Goal: Check status: Check status

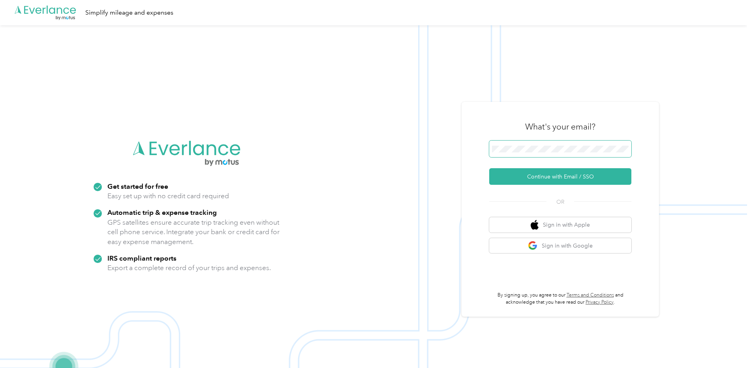
click at [504, 145] on span at bounding box center [560, 148] width 142 height 17
click at [527, 172] on button "Continue with Email / SSO" at bounding box center [560, 176] width 142 height 17
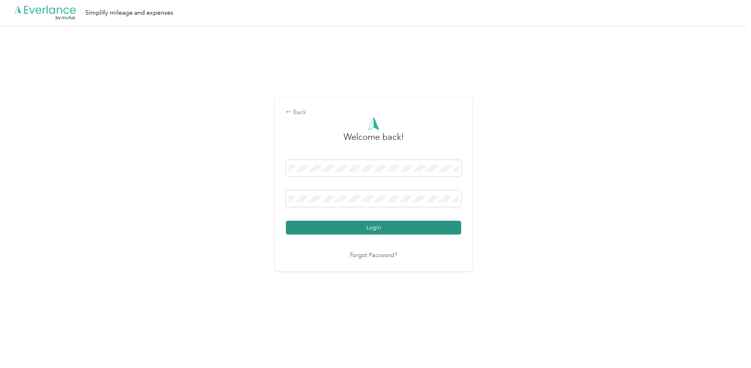
click at [377, 225] on button "Login" at bounding box center [373, 228] width 175 height 14
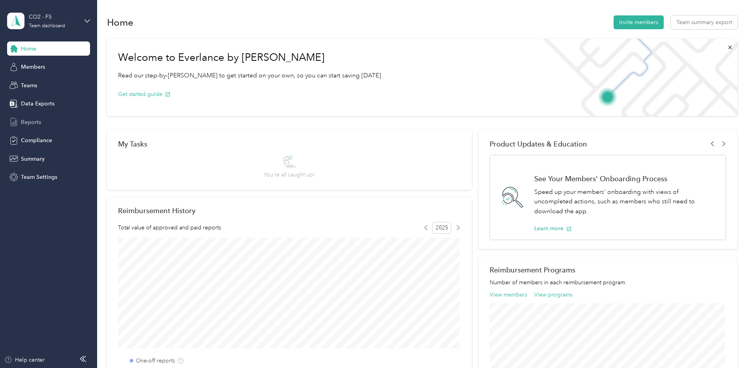
click at [39, 124] on span "Reports" at bounding box center [31, 122] width 20 height 8
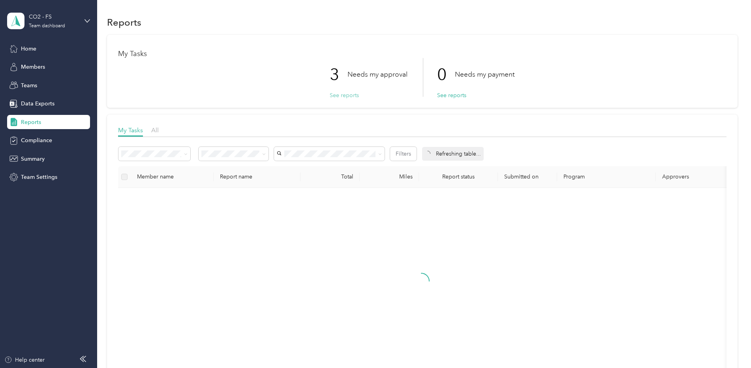
click at [342, 97] on button "See reports" at bounding box center [343, 95] width 29 height 8
